Goal: Transaction & Acquisition: Purchase product/service

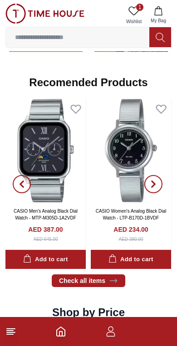
scroll to position [964, 0]
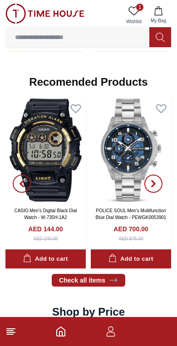
click at [102, 281] on link "Check all items" at bounding box center [88, 280] width 73 height 13
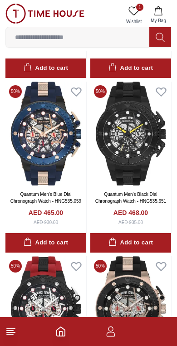
scroll to position [186, 0]
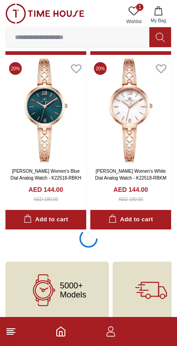
scroll to position [5095, 0]
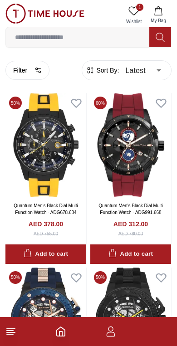
click at [33, 69] on button "Filter" at bounding box center [27, 70] width 44 height 19
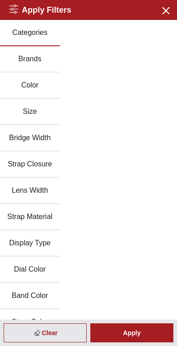
click at [21, 64] on button "Brands" at bounding box center [30, 59] width 60 height 26
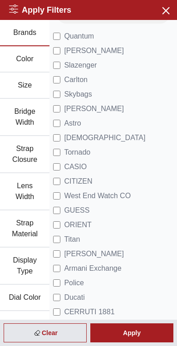
scroll to position [27, 0]
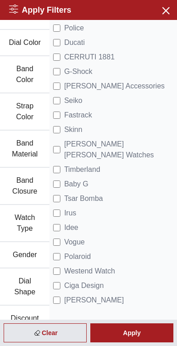
scroll to position [282, 0]
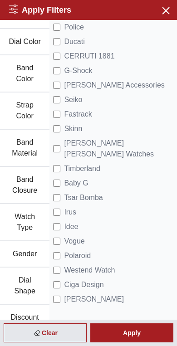
click at [15, 216] on button "Watch Type" at bounding box center [24, 222] width 49 height 37
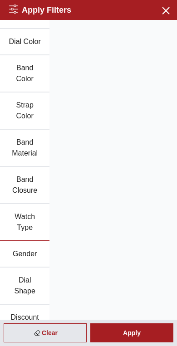
click at [23, 252] on button "Gender" at bounding box center [24, 254] width 49 height 26
click at [18, 251] on button "Gender" at bounding box center [24, 254] width 49 height 26
click at [18, 247] on button "Gender" at bounding box center [24, 254] width 49 height 26
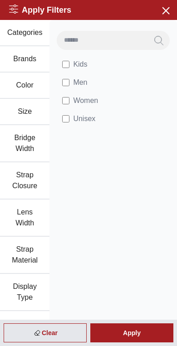
scroll to position [0, 0]
click at [126, 333] on div "Apply" at bounding box center [131, 332] width 83 height 19
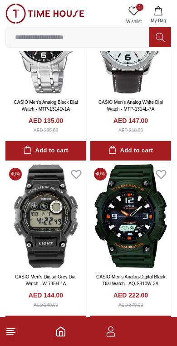
scroll to position [1501, 0]
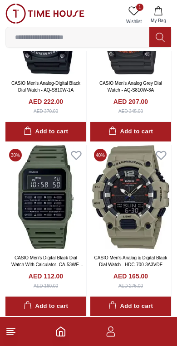
scroll to position [2941, 0]
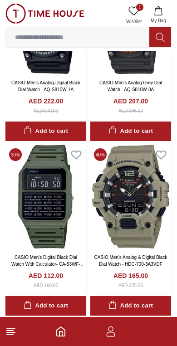
click at [142, 260] on link "CASIO Men's Analog & Digital Black Dial Watch - HDC-700-3A3VDF" at bounding box center [130, 261] width 73 height 12
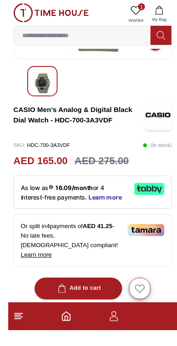
scroll to position [148, 0]
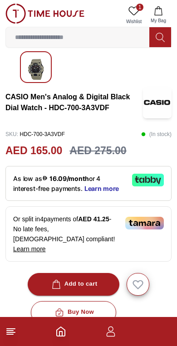
click at [112, 223] on div "Or split in 4 payments of AED 41.25 - No late fees, [DEMOGRAPHIC_DATA] complian…" at bounding box center [88, 233] width 166 height 55
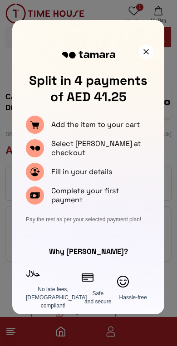
click at [143, 53] on icon at bounding box center [145, 51] width 5 height 5
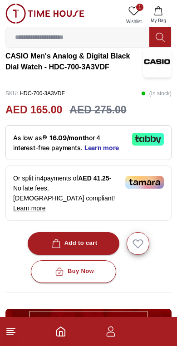
scroll to position [189, 0]
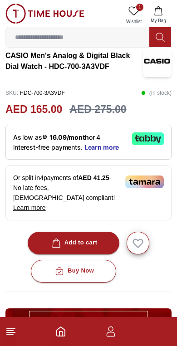
click at [142, 239] on icon "button" at bounding box center [138, 243] width 10 height 8
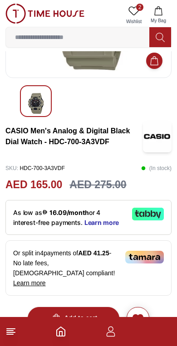
scroll to position [112, 0]
